Goal: Navigation & Orientation: Find specific page/section

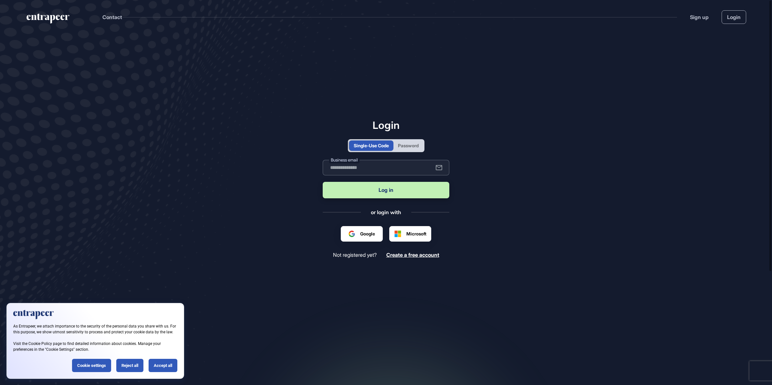
click at [392, 170] on input "text" at bounding box center [386, 168] width 127 height 16
type input "**********"
click at [409, 195] on button "Log in" at bounding box center [386, 190] width 127 height 16
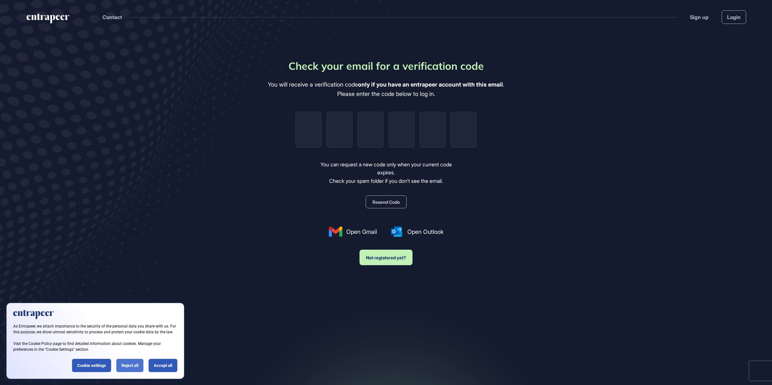
click at [125, 362] on div "Reject all" at bounding box center [129, 365] width 27 height 13
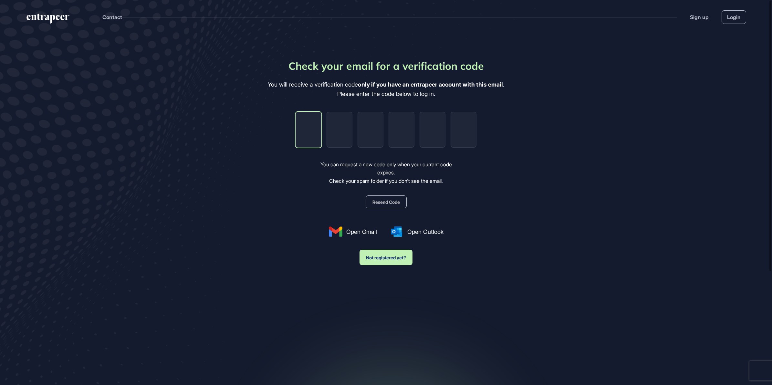
click at [308, 131] on input "tel" at bounding box center [309, 130] width 26 height 36
paste input "*"
type input "*"
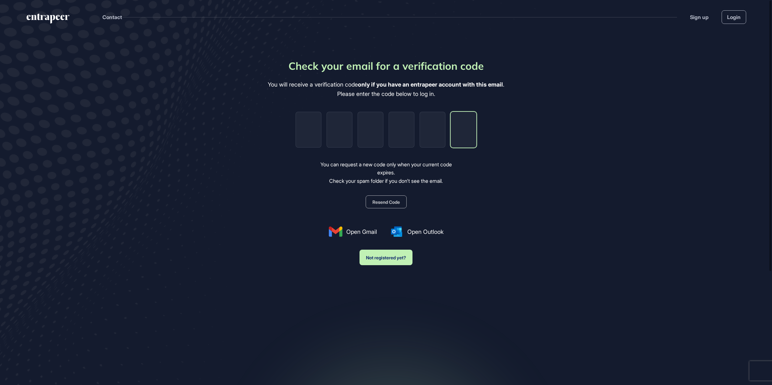
type input "*"
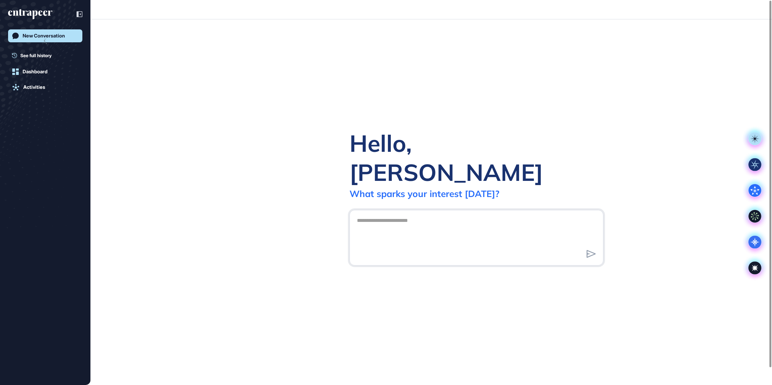
scroll to position [0, 0]
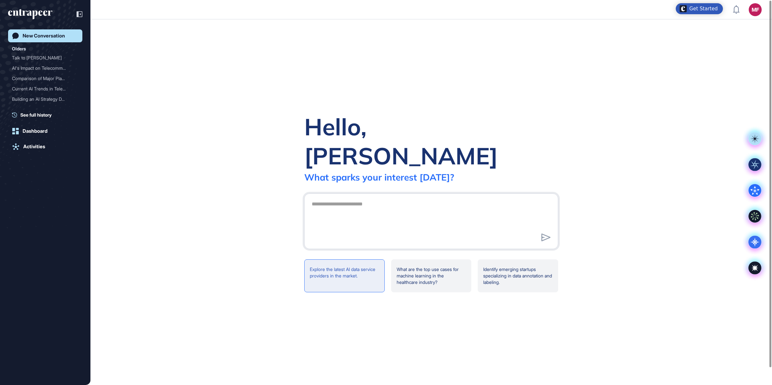
click at [354, 262] on div "Explore the latest AI data service providers in the market." at bounding box center [344, 275] width 80 height 33
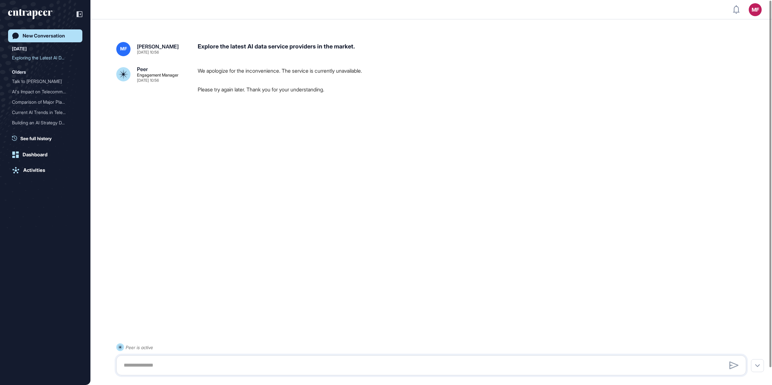
scroll to position [18, 0]
